Goal: Transaction & Acquisition: Purchase product/service

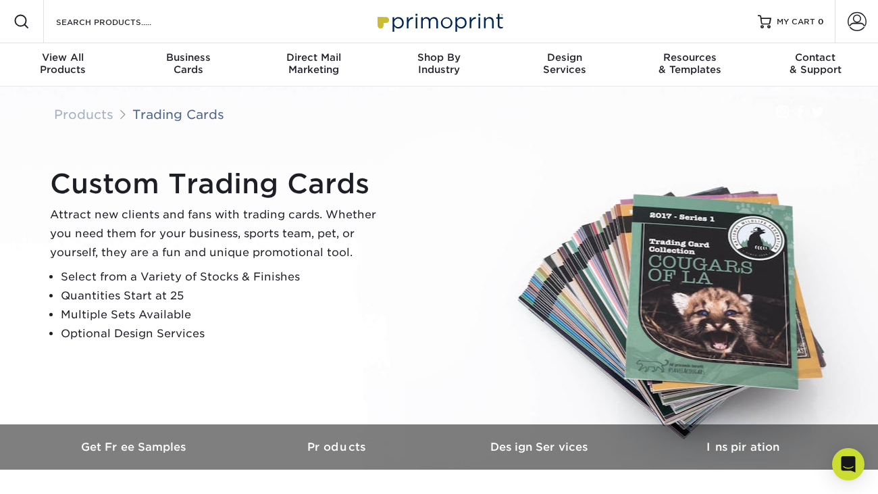
click at [188, 353] on div "Custom Trading Cards Attract new clients and fans with trading cards. Whether y…" at bounding box center [439, 255] width 810 height 338
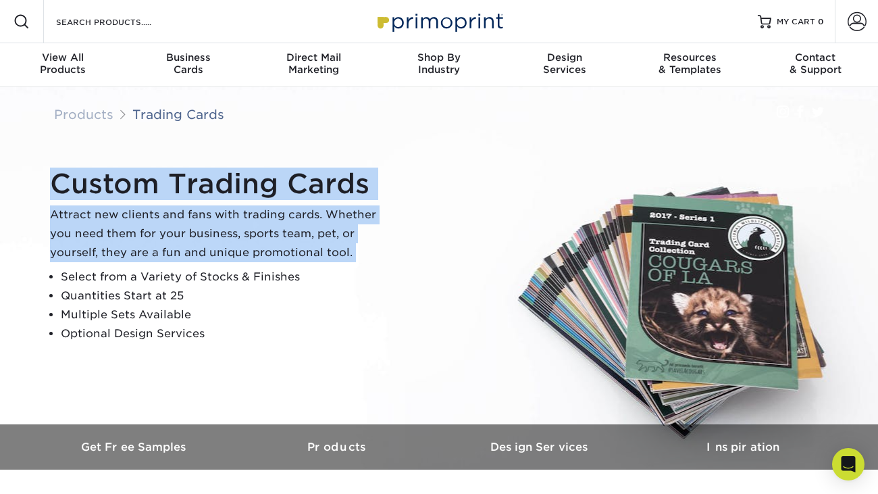
drag, startPoint x: 188, startPoint y: 353, endPoint x: 200, endPoint y: 344, distance: 15.0
click at [200, 344] on div "Custom Trading Cards Attract new clients and fans with trading cards. Whether y…" at bounding box center [439, 255] width 810 height 338
click at [200, 344] on div "Custom Trading Cards Attract new clients and fans with trading cards. Whether y…" at bounding box center [445, 255] width 810 height 186
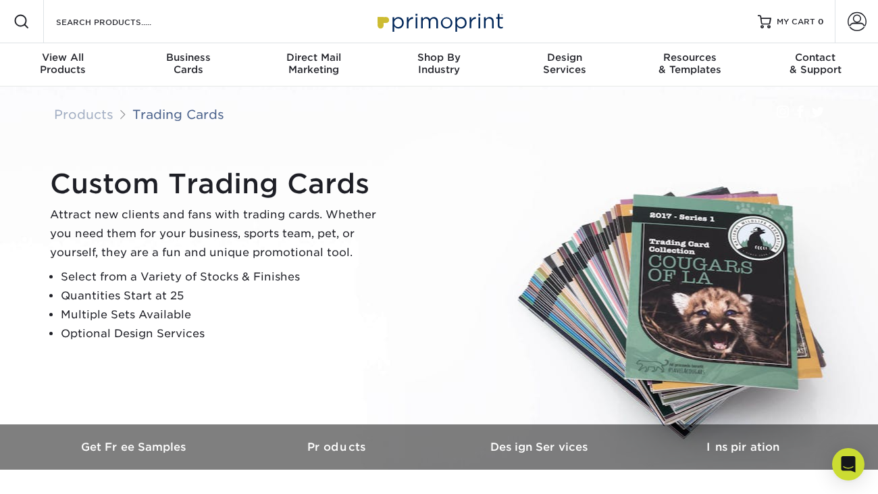
click at [200, 344] on div "Custom Trading Cards Attract new clients and fans with trading cards. Whether y…" at bounding box center [445, 255] width 810 height 186
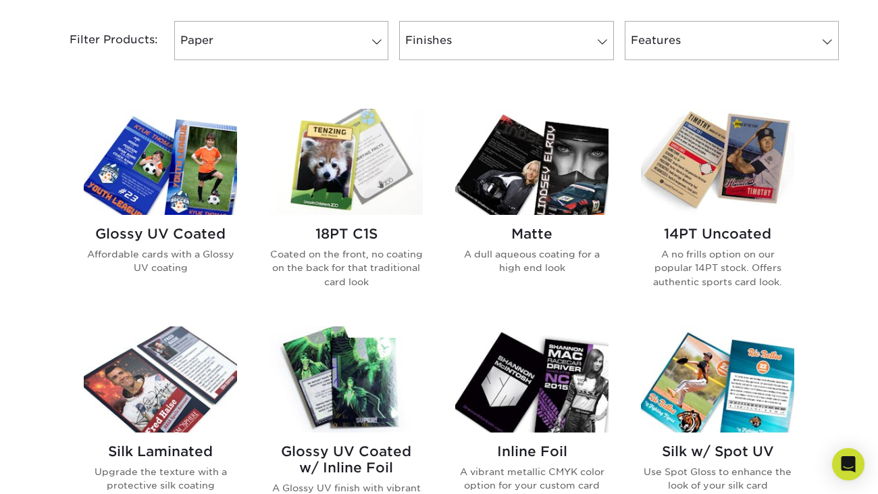
scroll to position [575, 0]
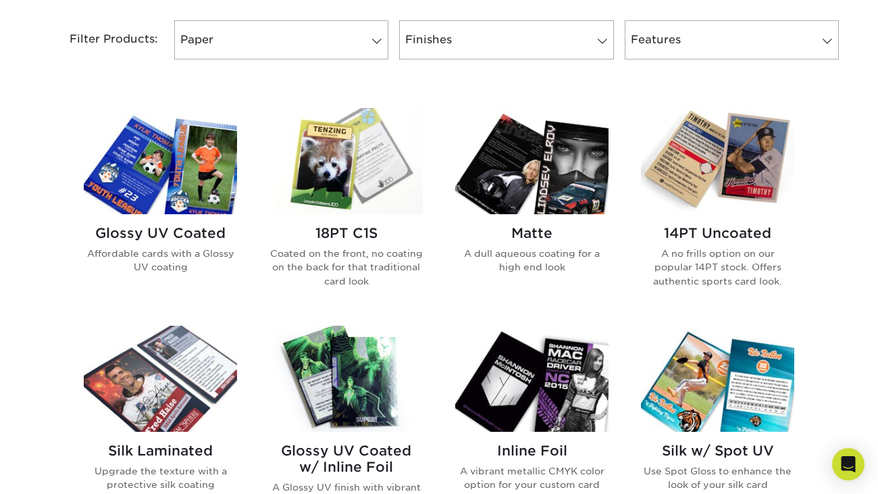
click at [182, 182] on img at bounding box center [160, 161] width 153 height 106
